Goal: Task Accomplishment & Management: Use online tool/utility

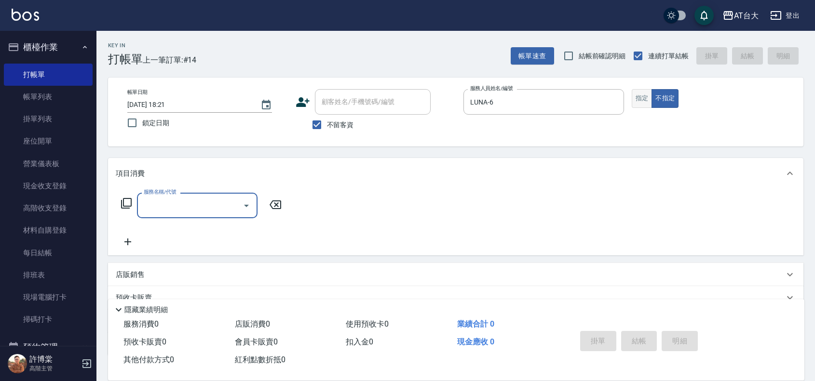
click at [640, 95] on button "指定" at bounding box center [641, 98] width 21 height 19
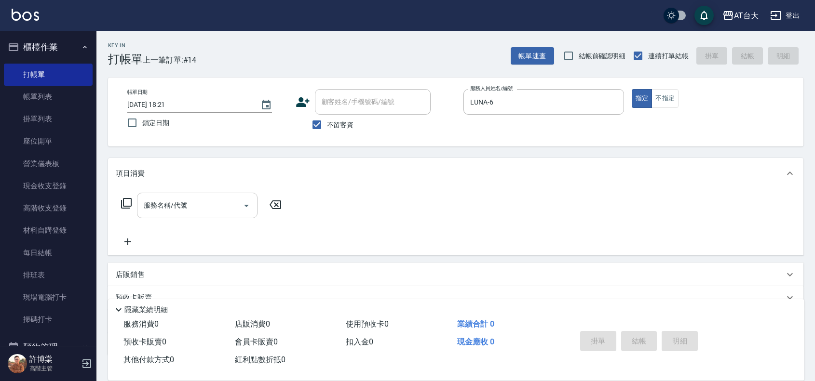
click at [201, 193] on div "服務名稱/代號" at bounding box center [197, 206] width 121 height 26
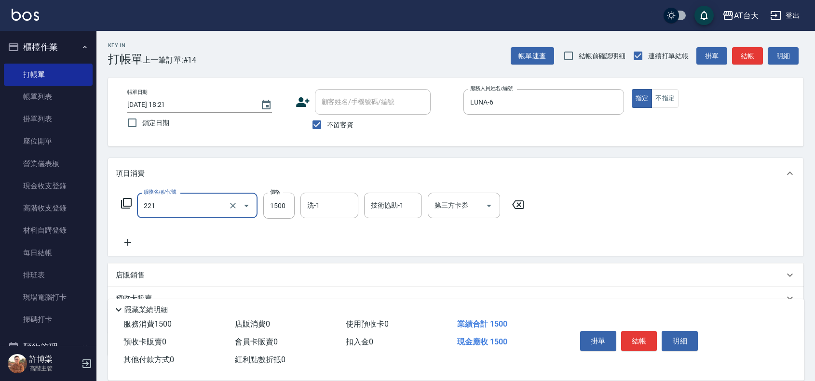
type input "燙髮自備 1500 以 下(221)"
type input "2199"
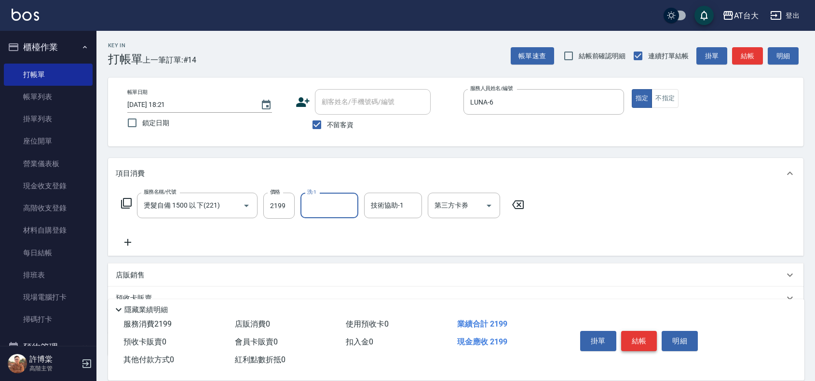
click at [644, 335] on button "結帳" at bounding box center [639, 341] width 36 height 20
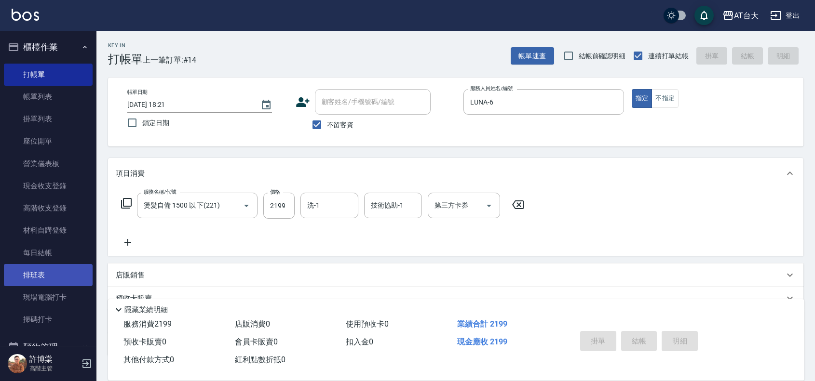
type input "2025/09/10 19:38"
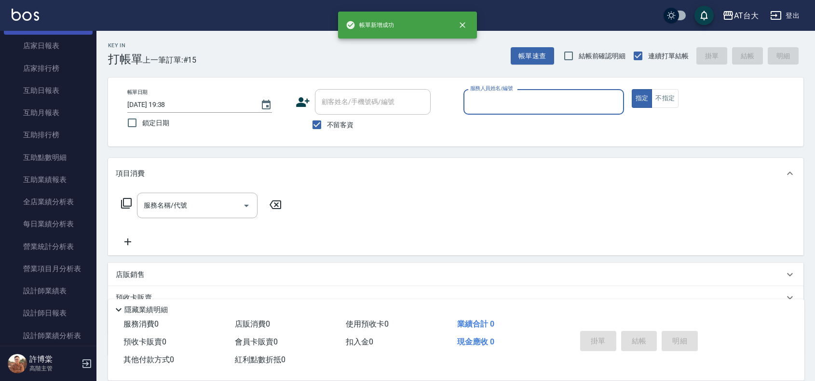
scroll to position [422, 0]
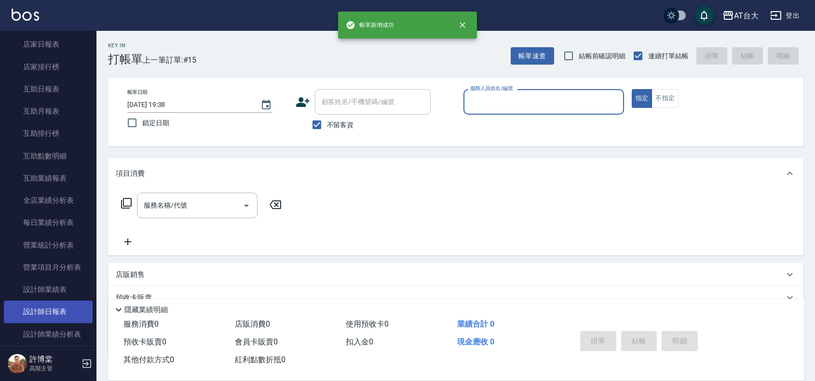
click at [59, 306] on link "設計師日報表" at bounding box center [48, 312] width 89 height 22
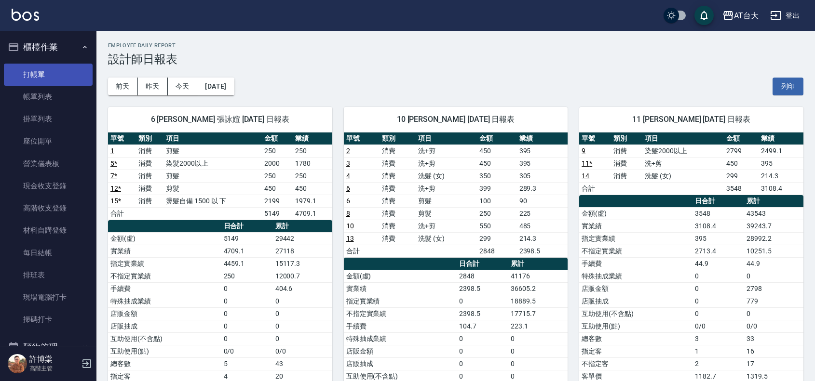
click at [29, 66] on link "打帳單" at bounding box center [48, 75] width 89 height 22
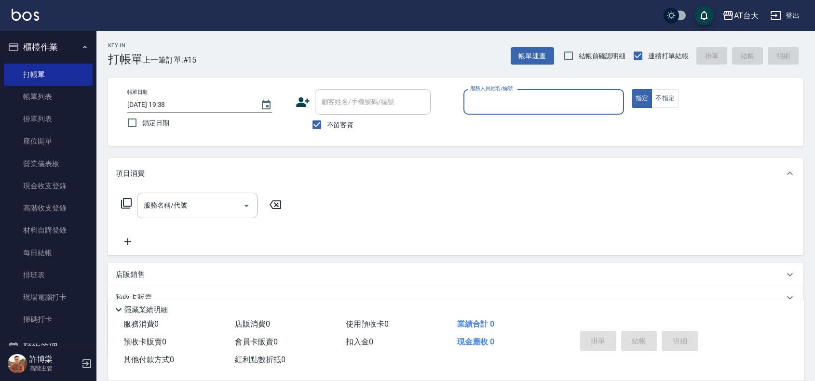
click at [679, 89] on div "指定 不指定" at bounding box center [711, 98] width 161 height 19
click at [672, 94] on button "不指定" at bounding box center [664, 98] width 27 height 19
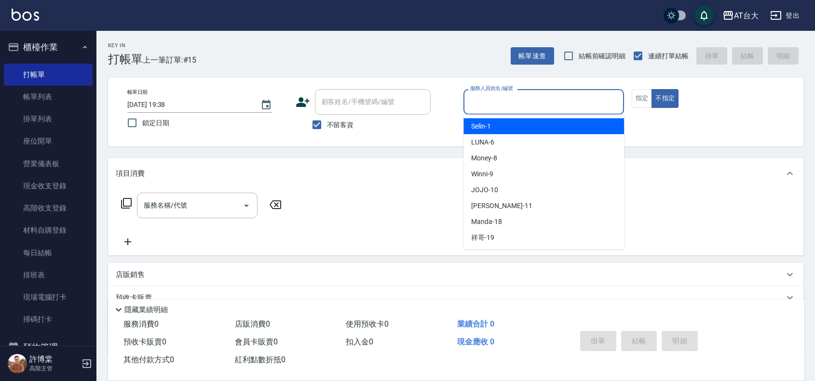
click at [556, 100] on input "服務人員姓名/編號" at bounding box center [544, 102] width 152 height 17
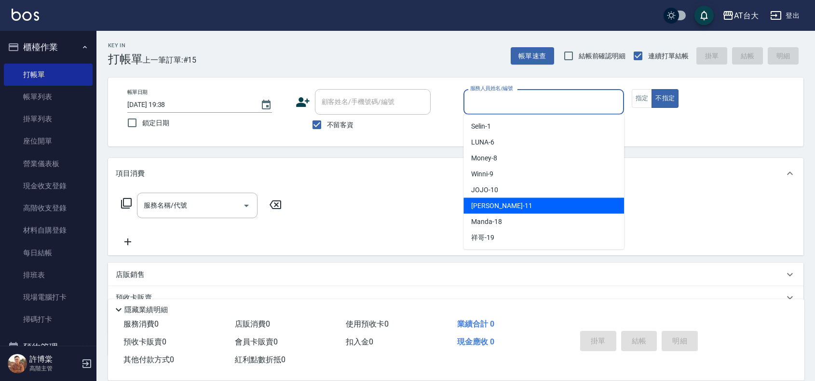
click at [512, 205] on div "Yvonne -11" at bounding box center [543, 206] width 161 height 16
type input "Yvonne-11"
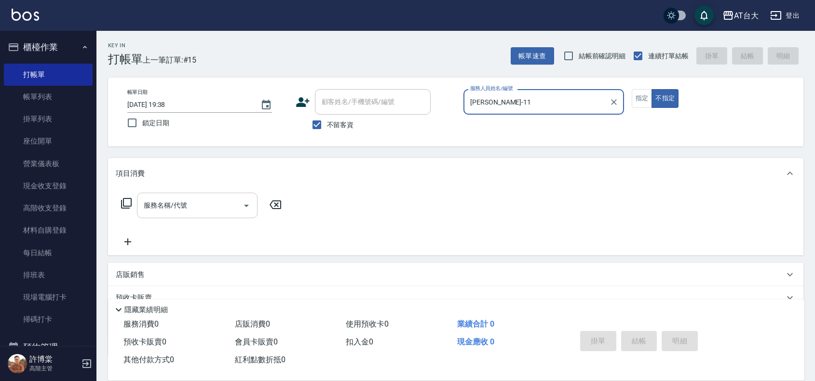
click at [165, 206] on input "服務名稱/代號" at bounding box center [189, 205] width 97 height 17
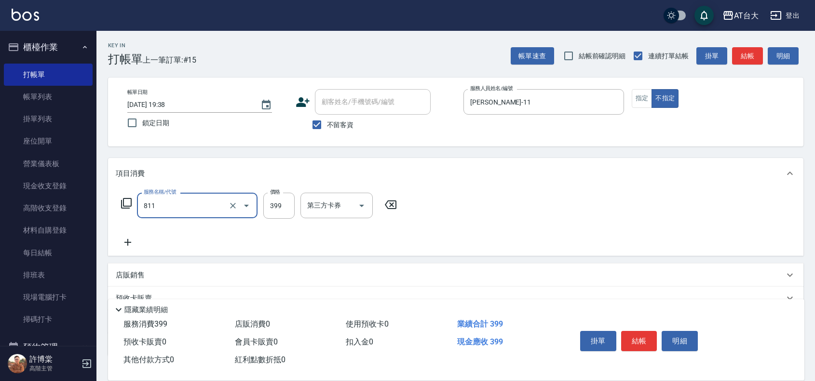
type input "洗+剪(811)"
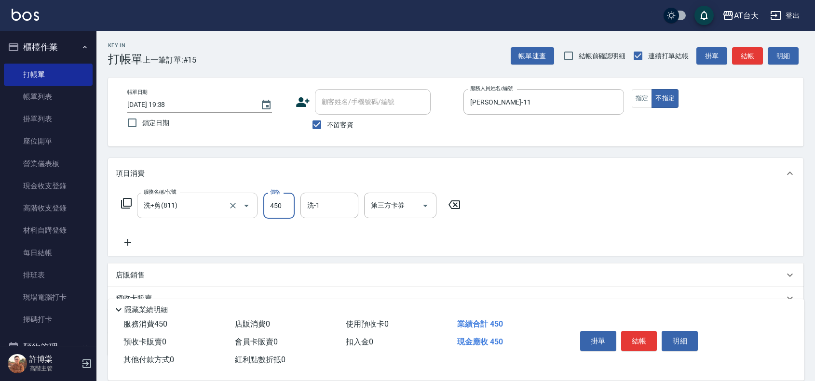
type input "450"
click at [644, 337] on button "結帳" at bounding box center [639, 341] width 36 height 20
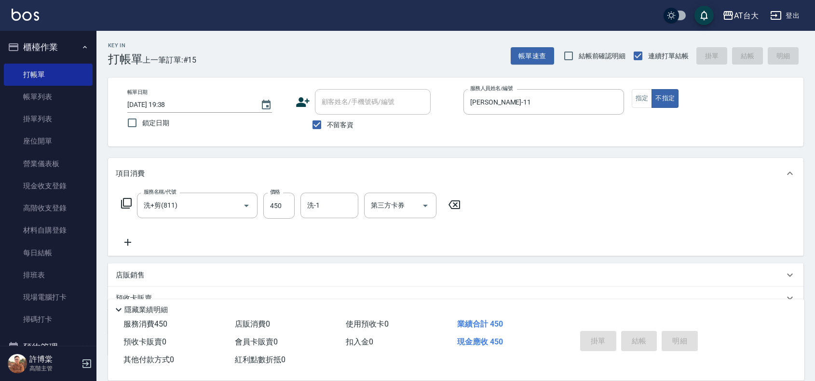
type input "2025/09/10 19:49"
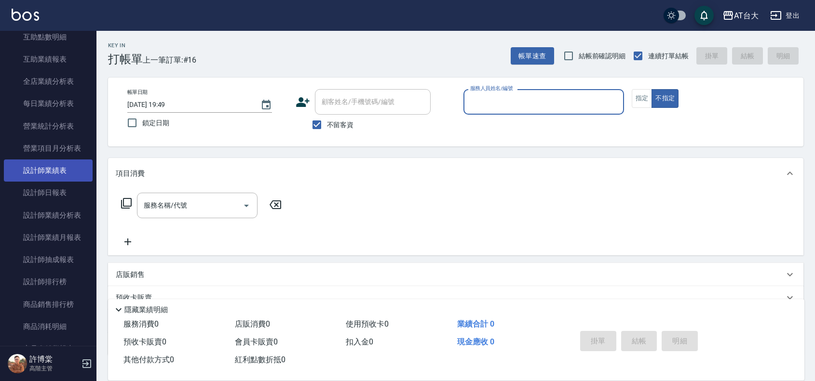
scroll to position [542, 0]
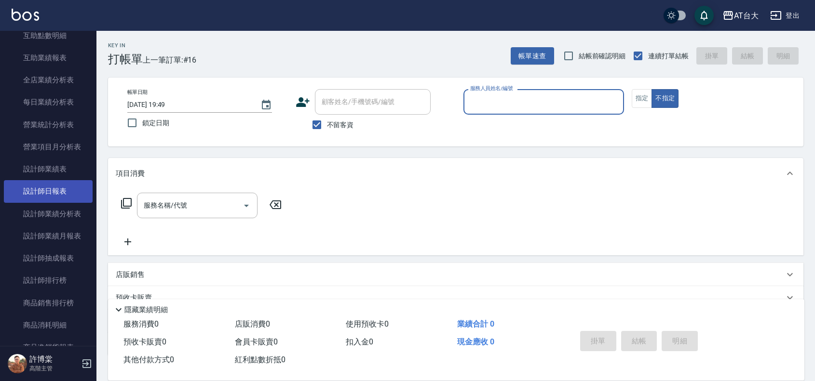
click at [54, 199] on link "設計師日報表" at bounding box center [48, 191] width 89 height 22
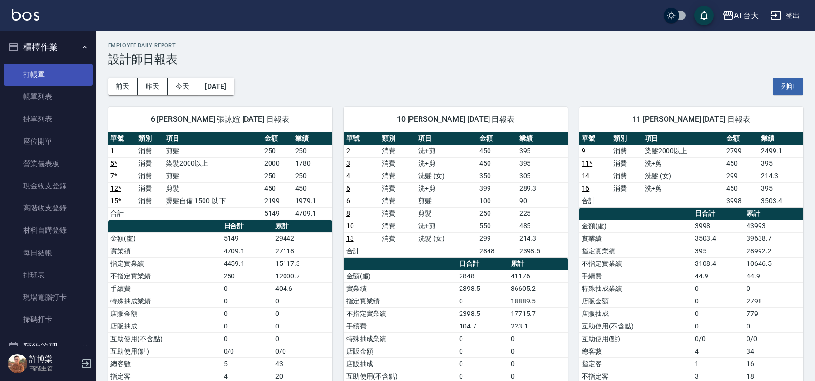
click at [45, 72] on link "打帳單" at bounding box center [48, 75] width 89 height 22
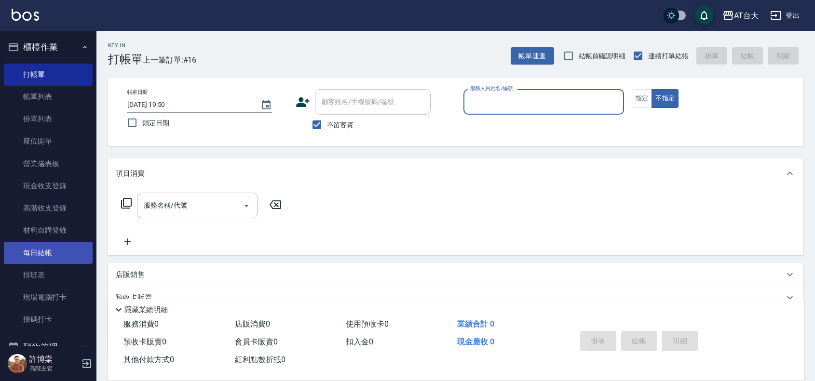
click at [51, 251] on link "每日結帳" at bounding box center [48, 253] width 89 height 22
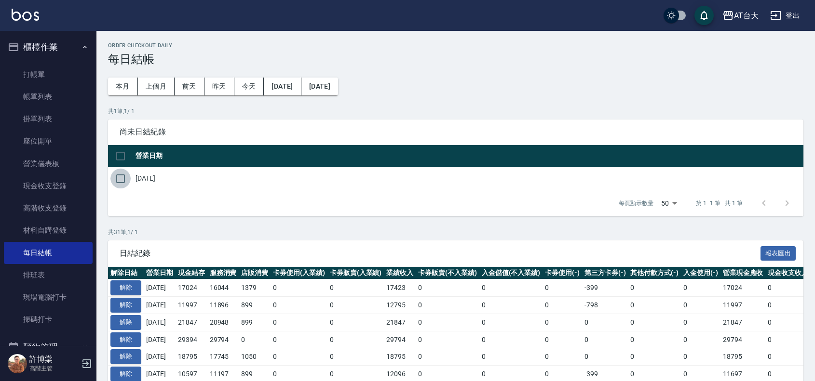
click at [119, 176] on input "checkbox" at bounding box center [120, 179] width 20 height 20
checkbox input "true"
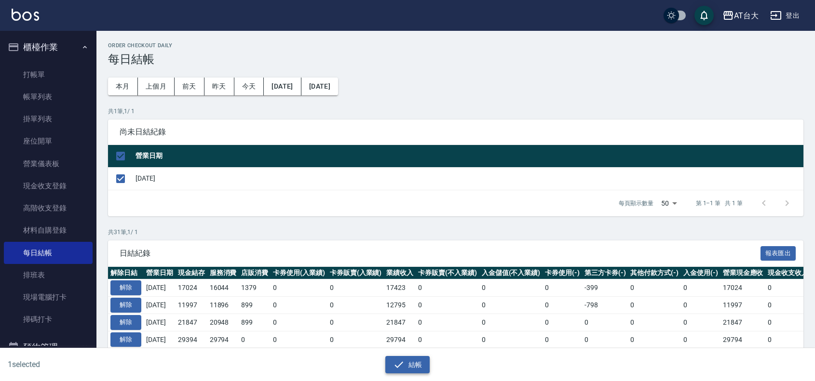
click at [393, 359] on icon "button" at bounding box center [399, 365] width 12 height 12
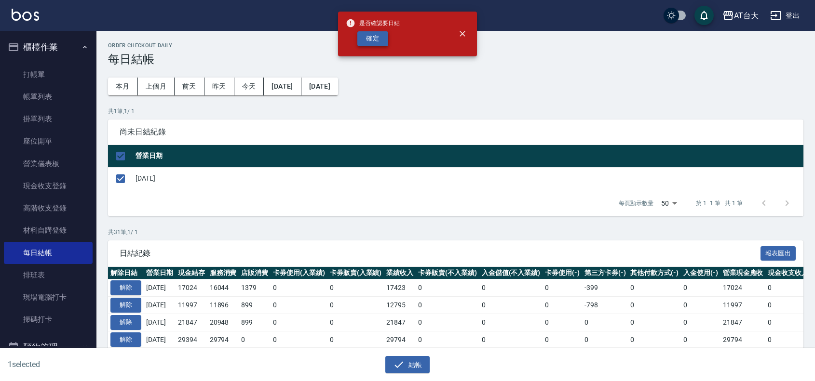
click at [370, 45] on button "確定" at bounding box center [372, 38] width 31 height 15
checkbox input "false"
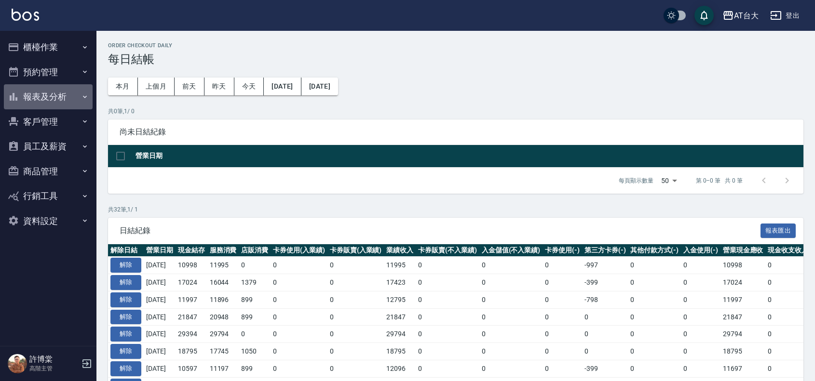
click at [79, 97] on button "報表及分析" at bounding box center [48, 96] width 89 height 25
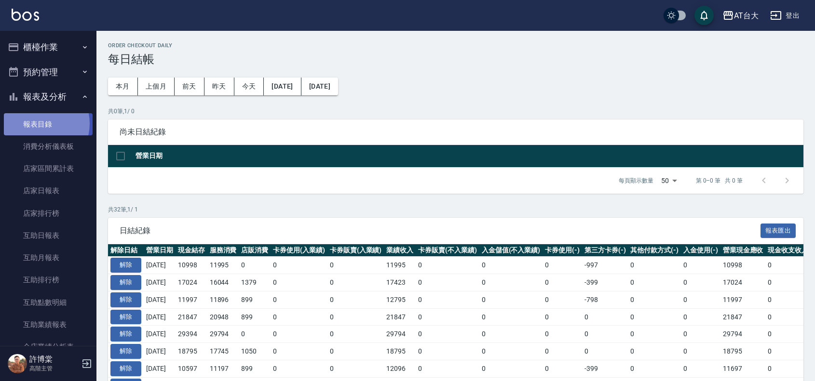
click at [38, 123] on link "報表目錄" at bounding box center [48, 124] width 89 height 22
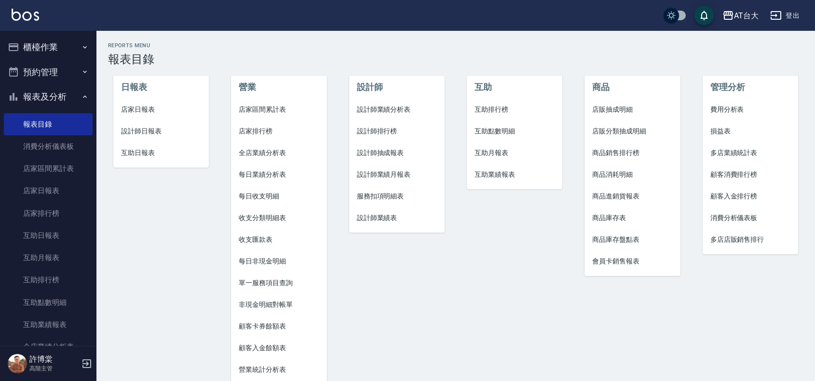
click at [140, 109] on span "店家日報表" at bounding box center [161, 110] width 80 height 10
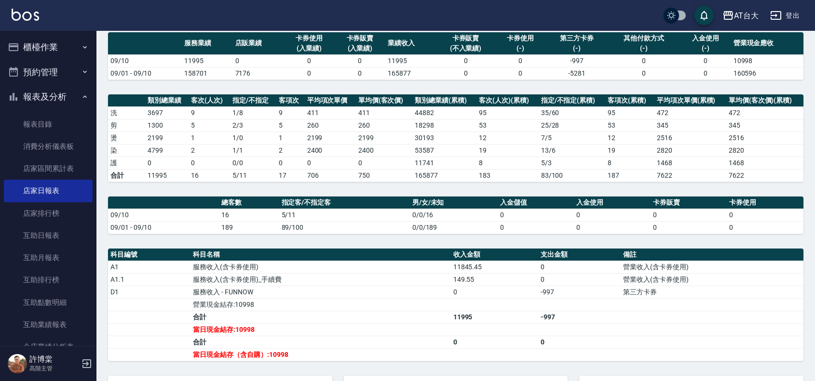
scroll to position [76, 0]
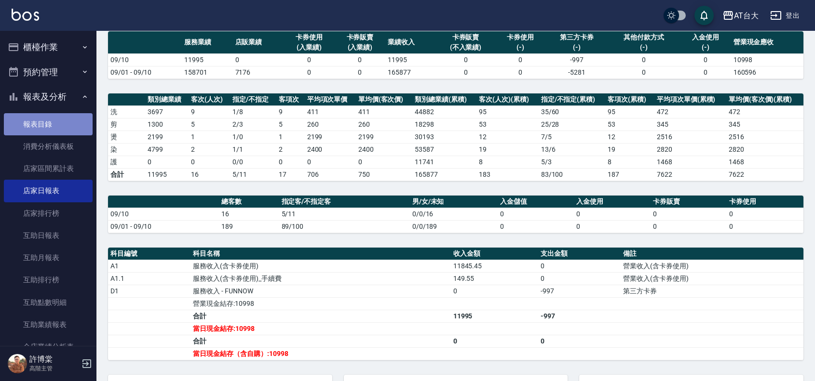
drag, startPoint x: 48, startPoint y: 117, endPoint x: 77, endPoint y: 133, distance: 33.2
click at [47, 117] on link "報表目錄" at bounding box center [48, 124] width 89 height 22
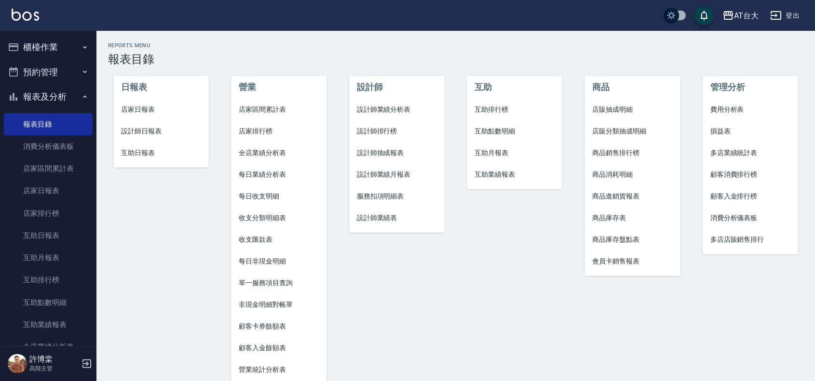
click at [154, 129] on span "設計師日報表" at bounding box center [161, 131] width 80 height 10
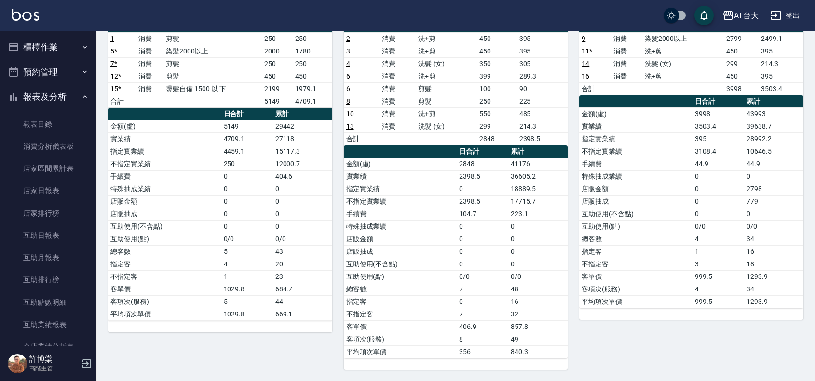
scroll to position [116, 0]
